Goal: Navigation & Orientation: Find specific page/section

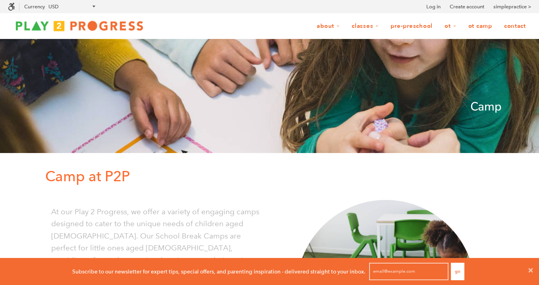
scroll to position [0, 0]
click at [75, 28] on img at bounding box center [79, 26] width 143 height 16
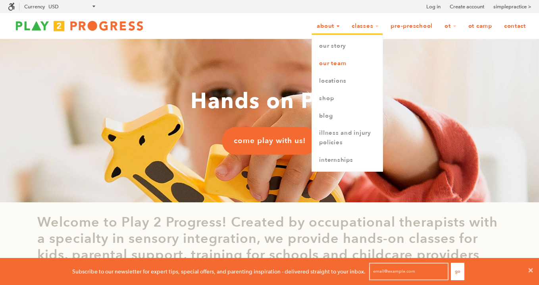
click at [325, 65] on link "Our Team" at bounding box center [347, 63] width 71 height 17
